Goal: Task Accomplishment & Management: Use online tool/utility

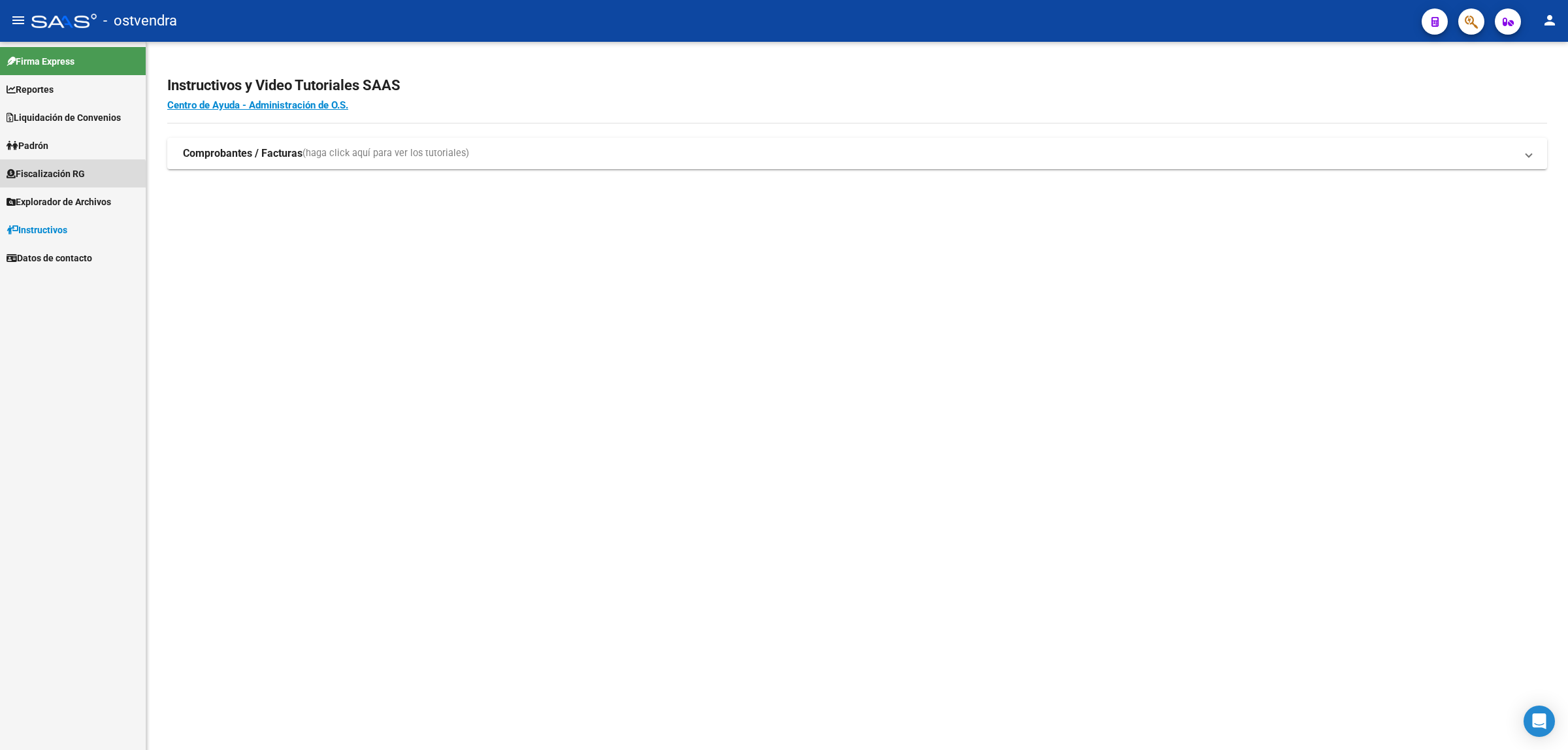
click at [54, 183] on link "Fiscalización RG" at bounding box center [73, 173] width 146 height 28
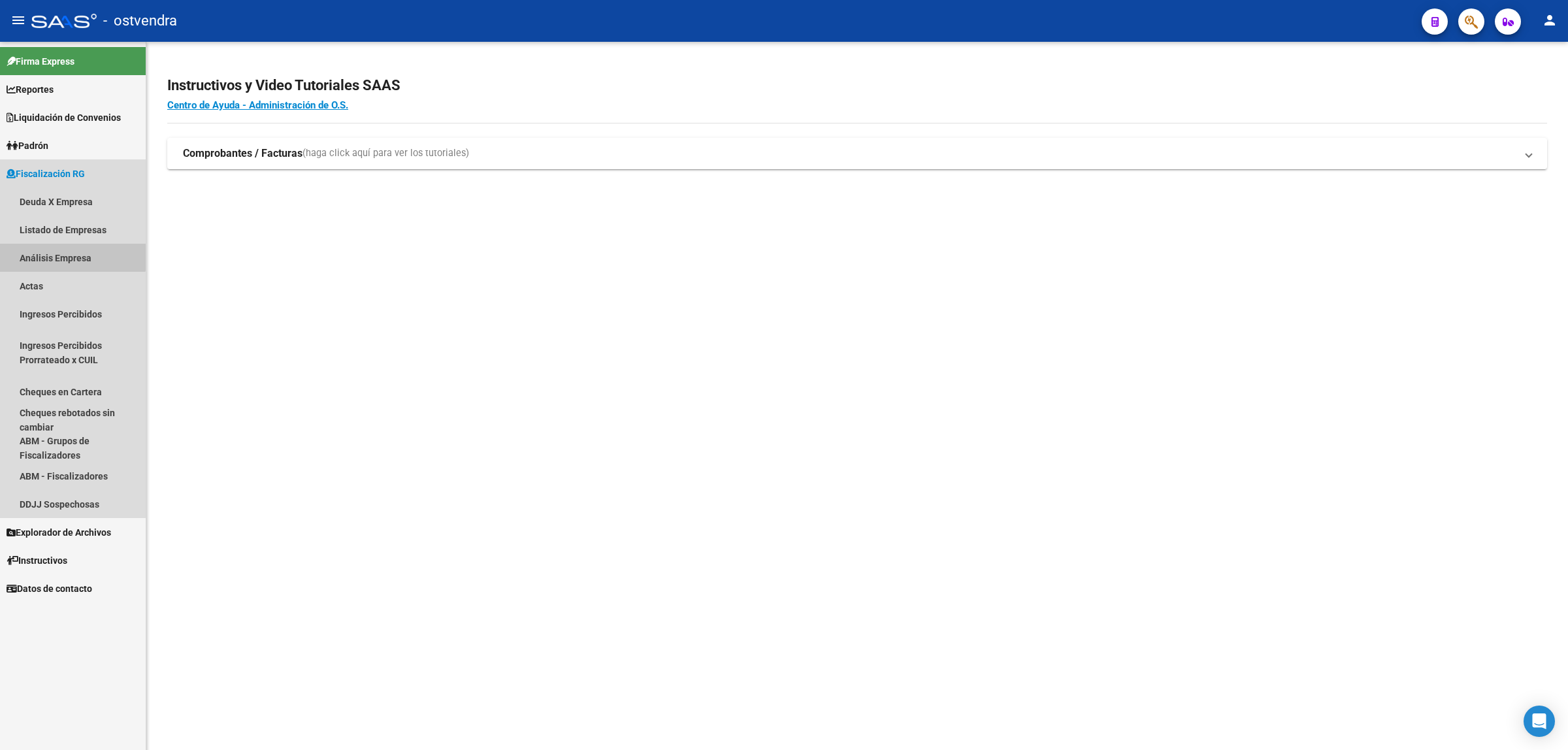
click at [70, 248] on link "Análisis Empresa" at bounding box center [73, 257] width 146 height 28
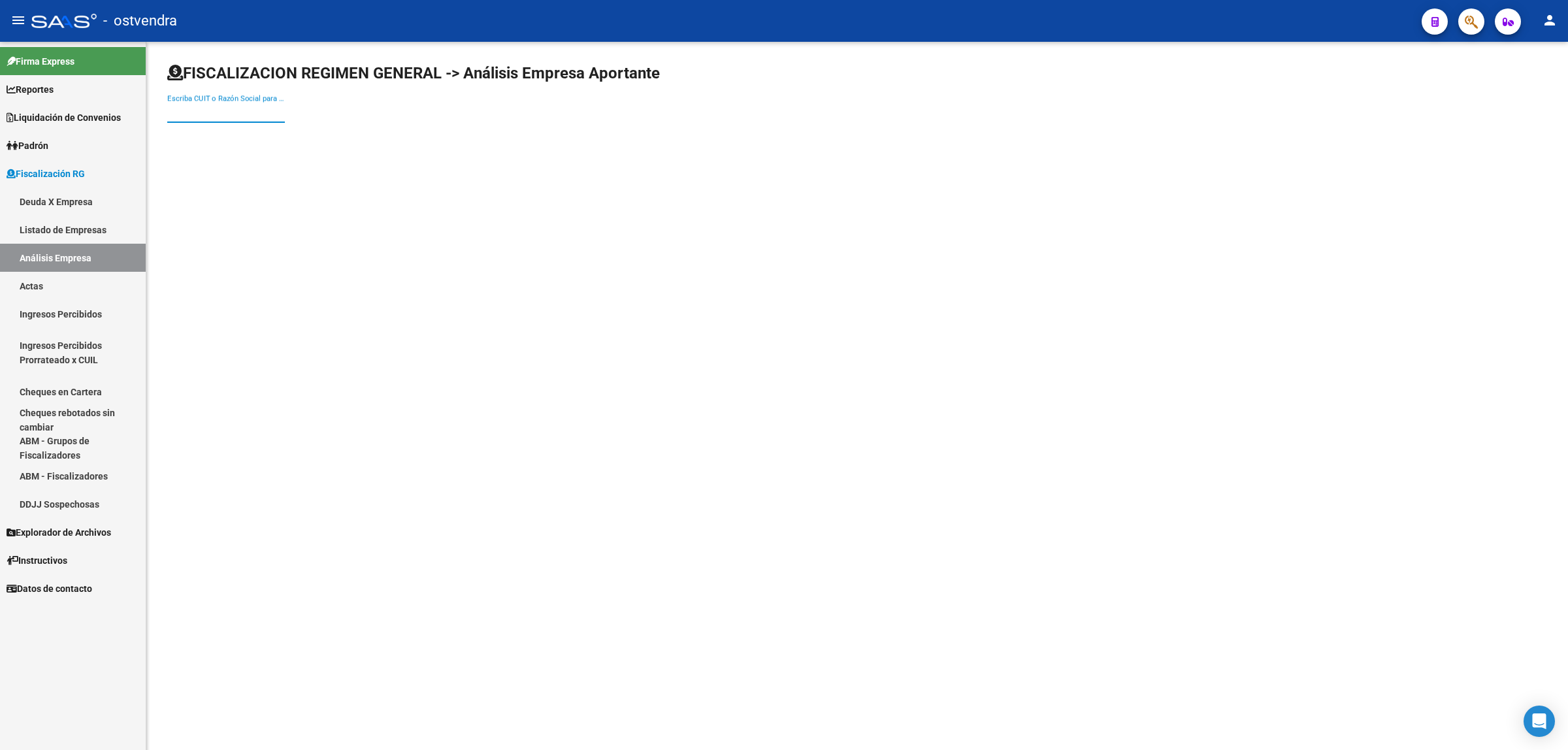
click at [219, 107] on input "Escriba CUIT o Razón Social para buscar" at bounding box center [226, 112] width 118 height 12
click at [56, 221] on link "Listado de Empresas" at bounding box center [73, 229] width 146 height 28
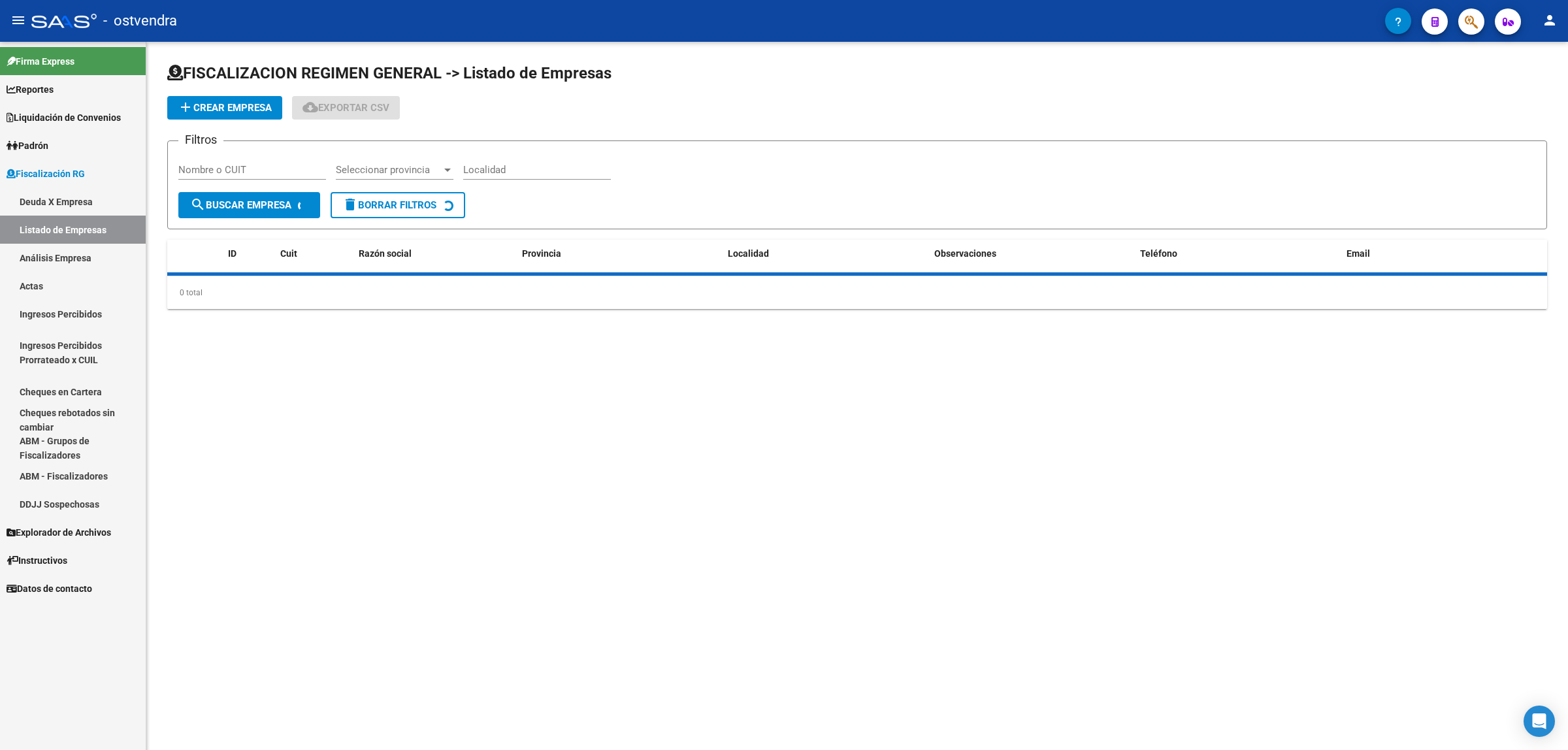
click at [69, 201] on link "Deuda X Empresa" at bounding box center [73, 201] width 146 height 28
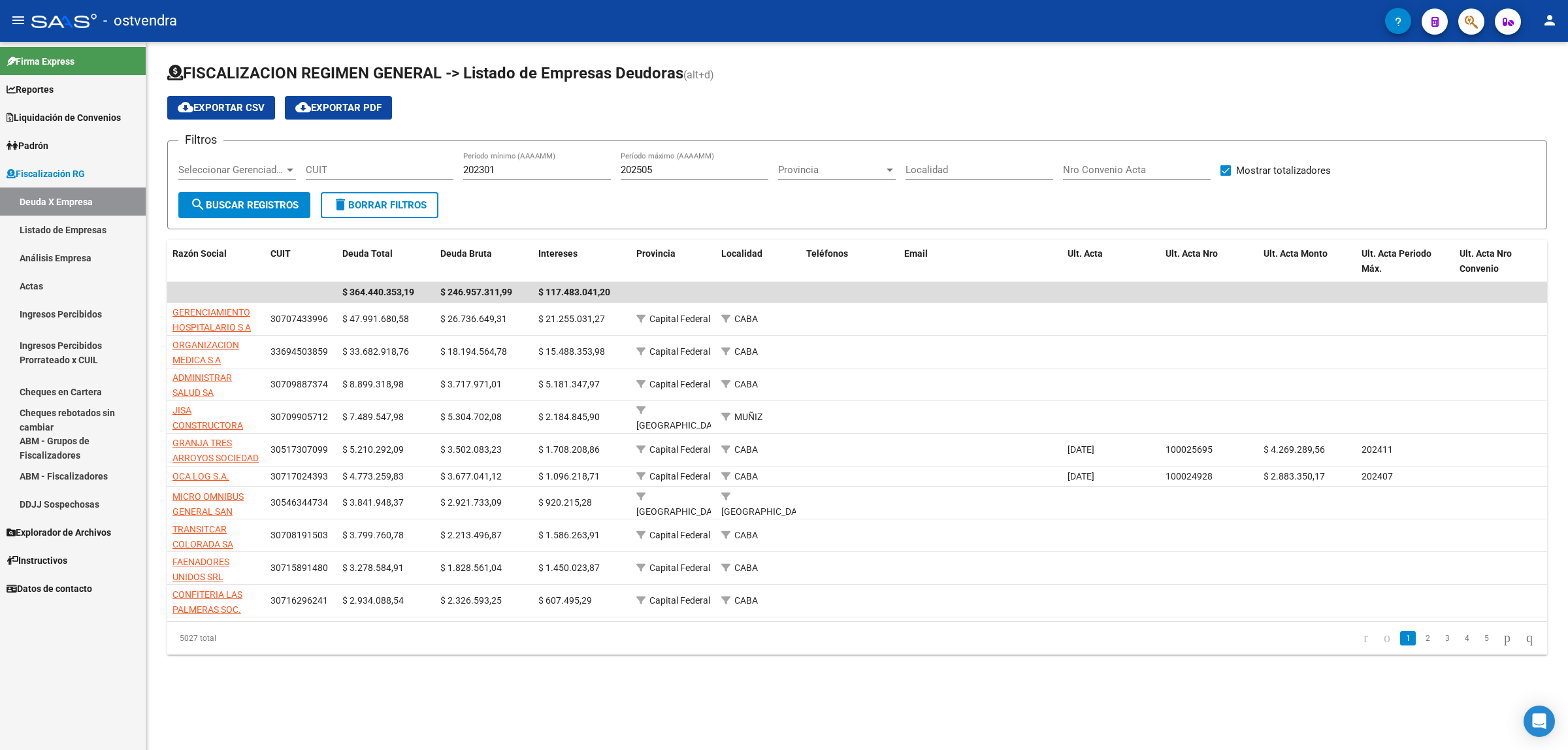
click at [269, 173] on span "Seleccionar Gerenciador" at bounding box center [232, 170] width 106 height 12
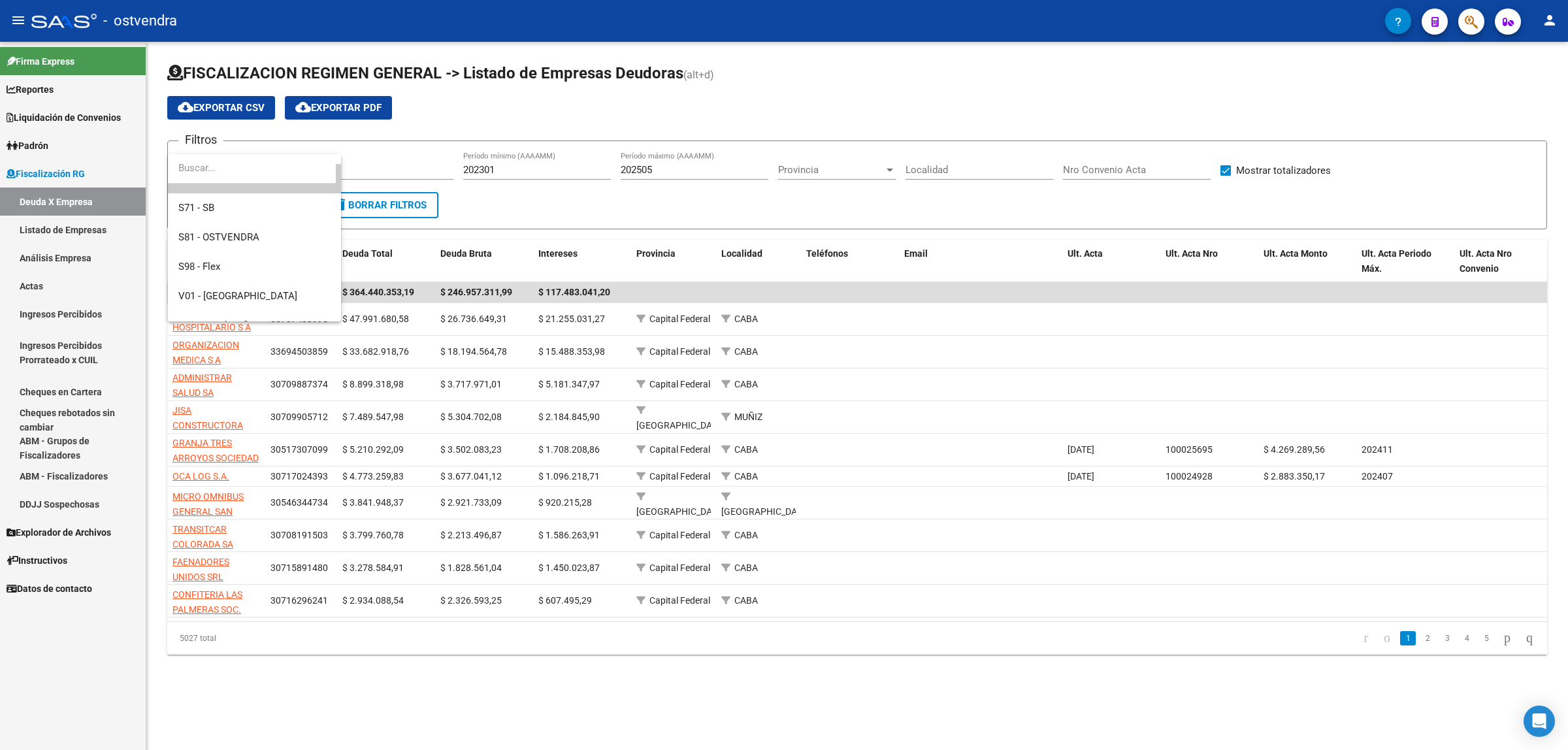
scroll to position [38, 0]
click at [296, 304] on span "Z99 - Sin Identificar" at bounding box center [255, 307] width 152 height 30
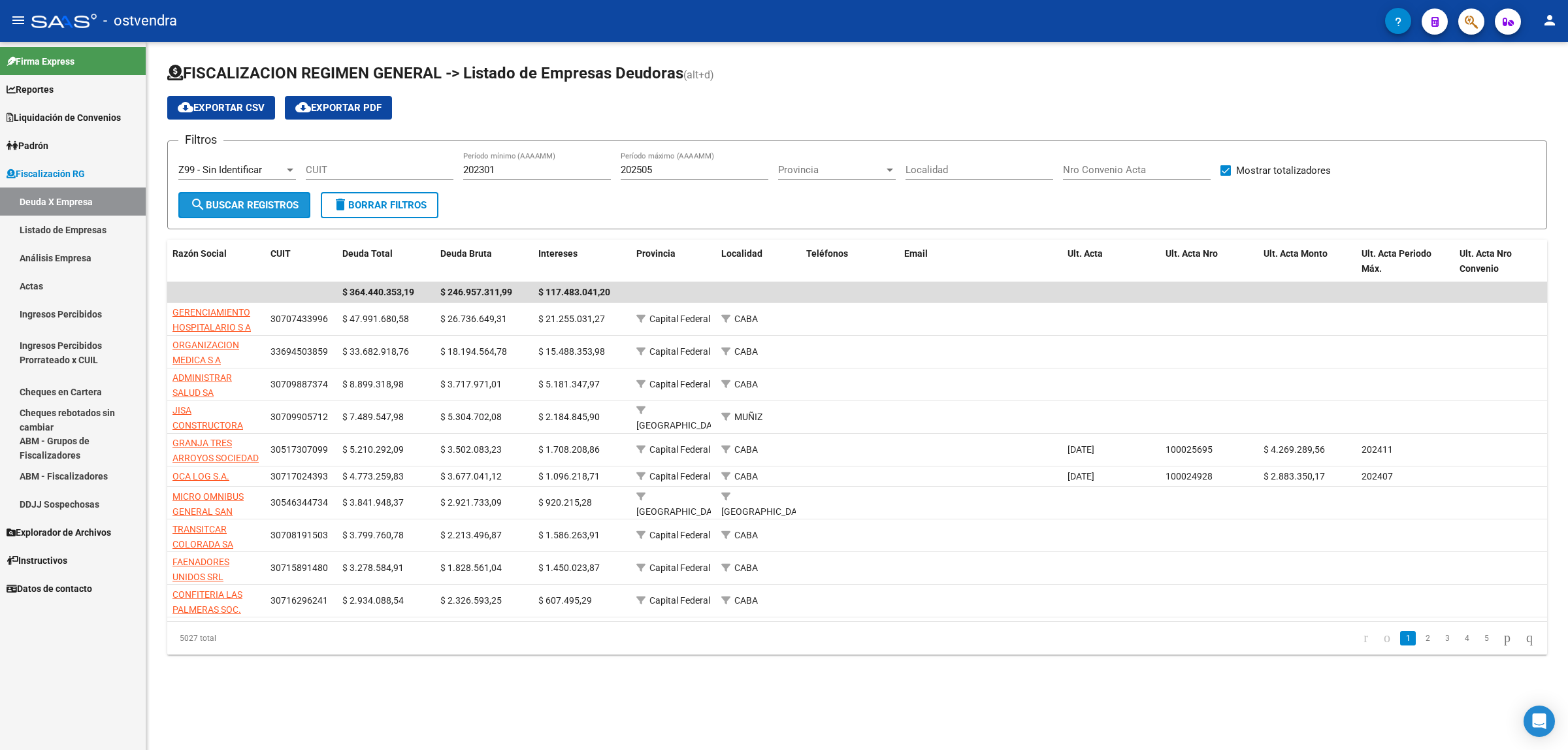
click at [276, 206] on span "search Buscar Registros" at bounding box center [244, 205] width 108 height 12
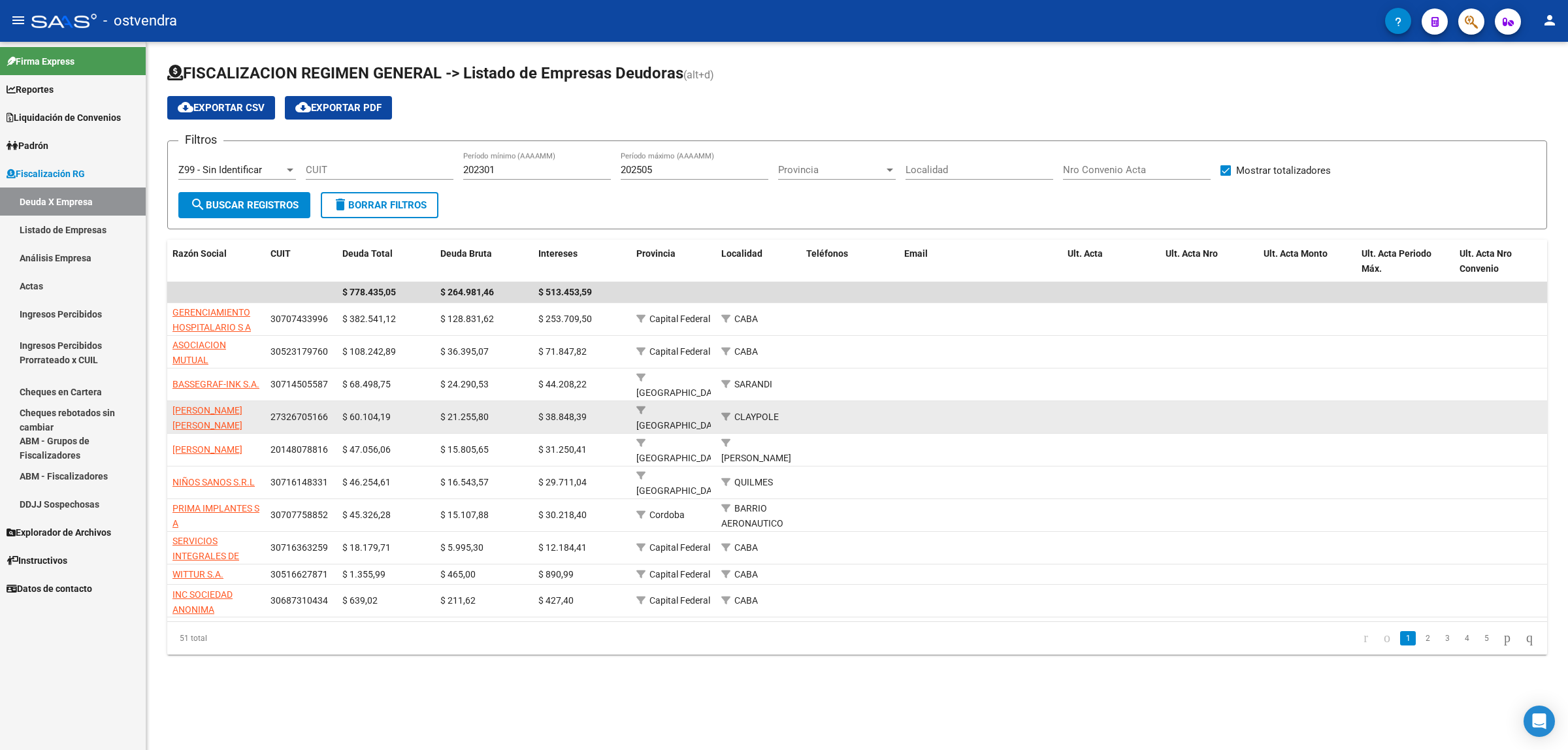
click at [282, 412] on span "27326705166" at bounding box center [299, 417] width 58 height 10
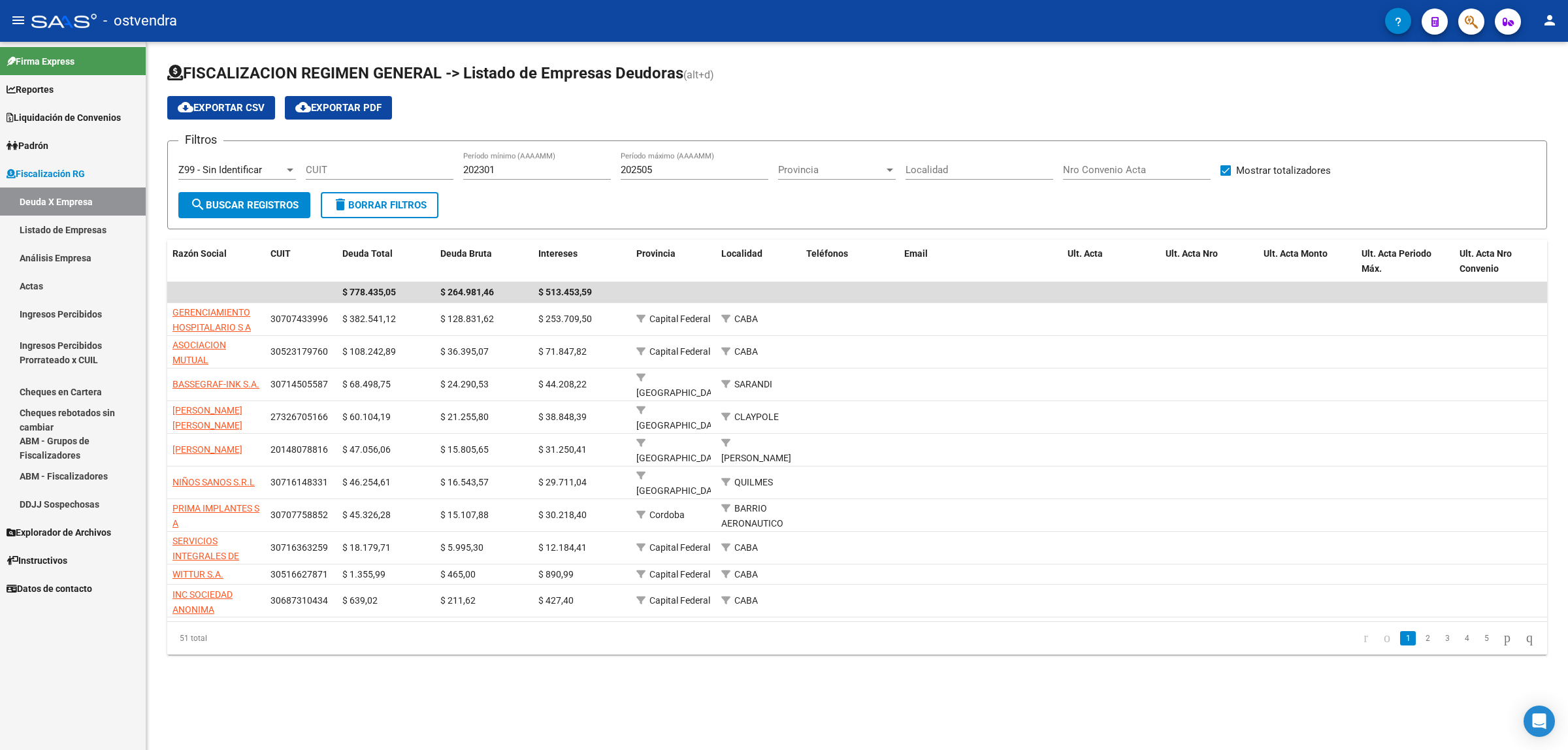
click at [601, 683] on div "FISCALIZACION REGIMEN GENERAL -> Listado de Empresas Deudoras (alt+d) cloud_dow…" at bounding box center [858, 369] width 1422 height 655
